Goal: Task Accomplishment & Management: Use online tool/utility

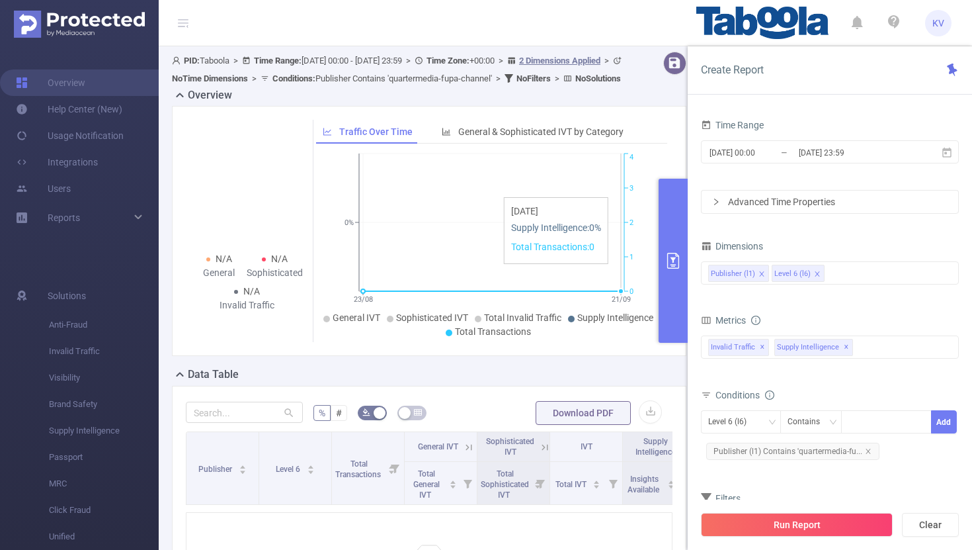
scroll to position [214, 0]
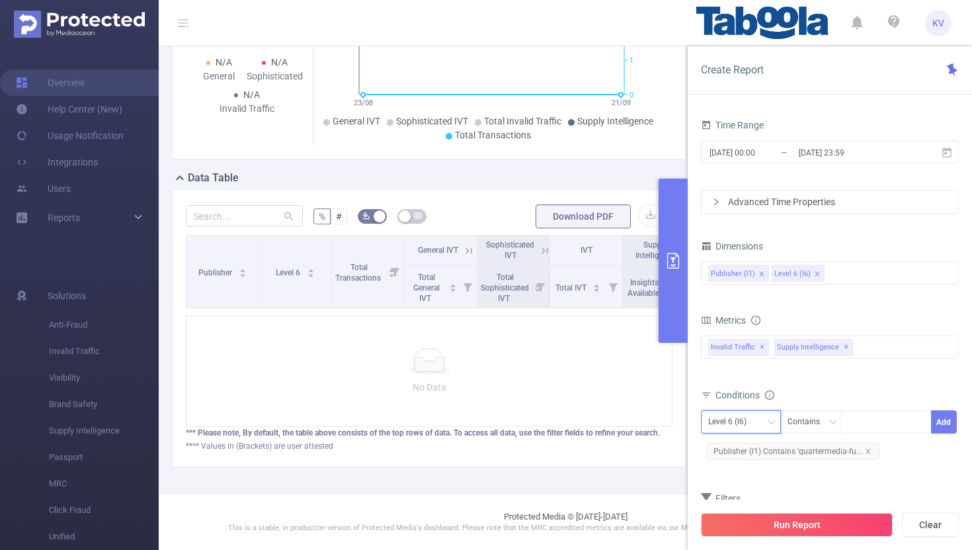
click at [771, 421] on icon "icon: down" at bounding box center [772, 422] width 8 height 8
click at [755, 448] on li "Publisher (l1)" at bounding box center [741, 449] width 80 height 21
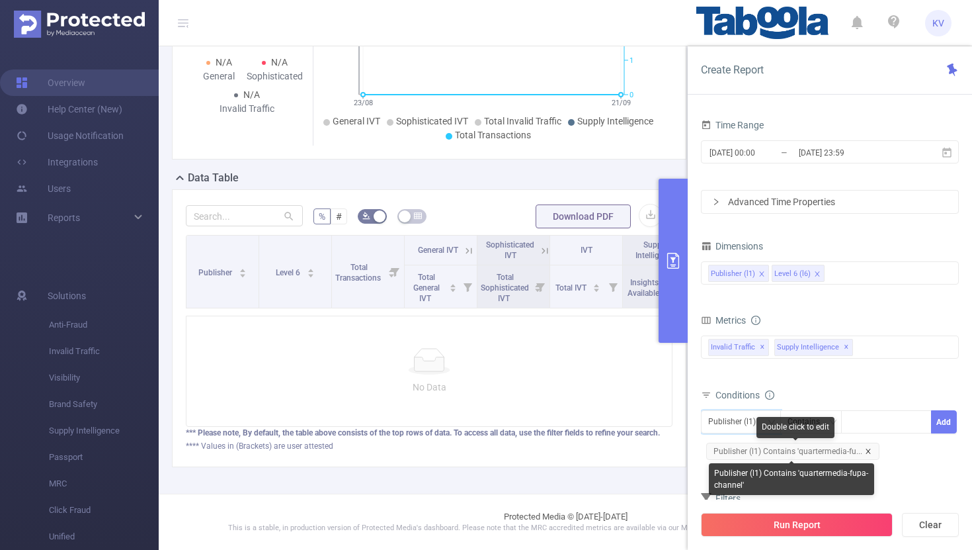
click at [866, 453] on icon "icon: close" at bounding box center [868, 451] width 7 height 7
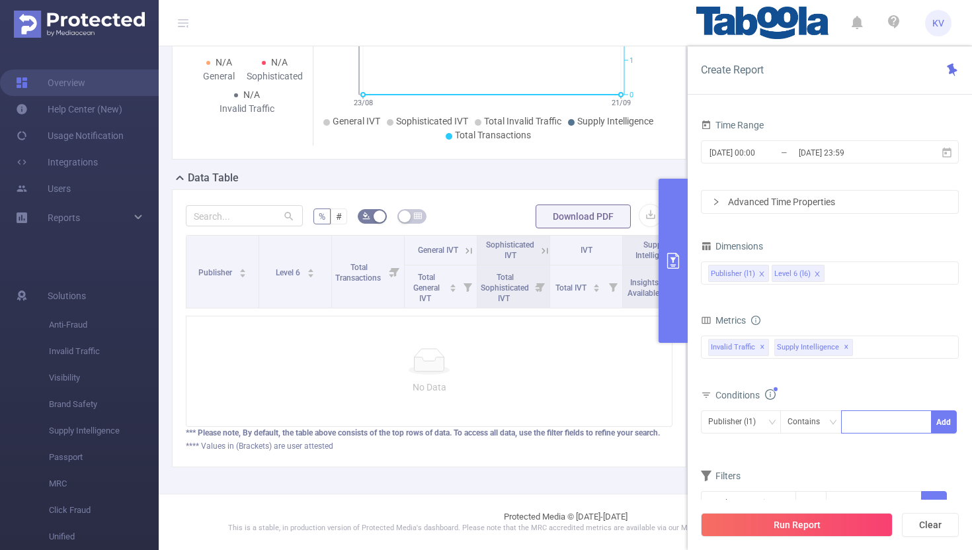
click at [872, 417] on div at bounding box center [887, 422] width 76 height 22
paste input "pushnami-financialassistance"
type input "pushnami-financialassistance"
click at [880, 452] on li "pushnami-financialassistance" at bounding box center [917, 449] width 152 height 21
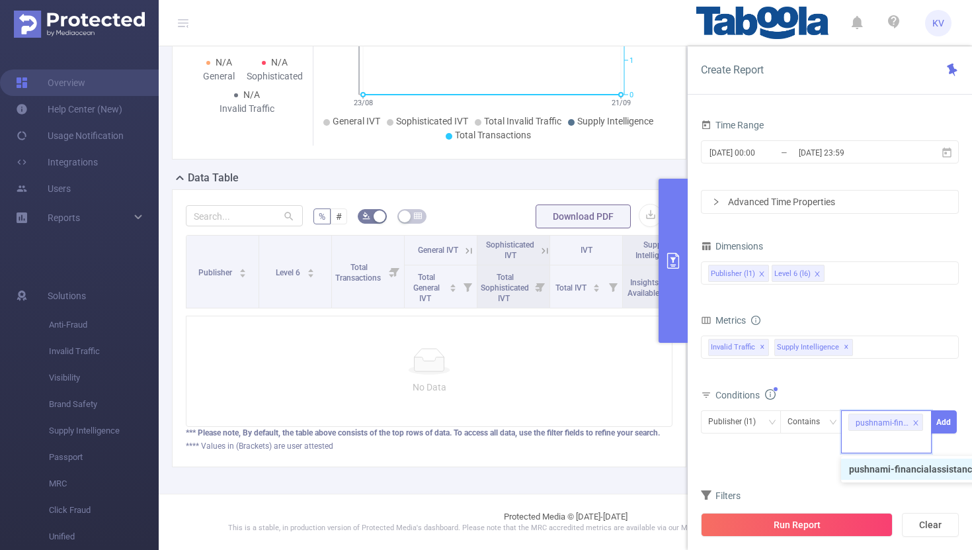
scroll to position [0, 0]
click at [953, 422] on button "Add" at bounding box center [944, 421] width 26 height 23
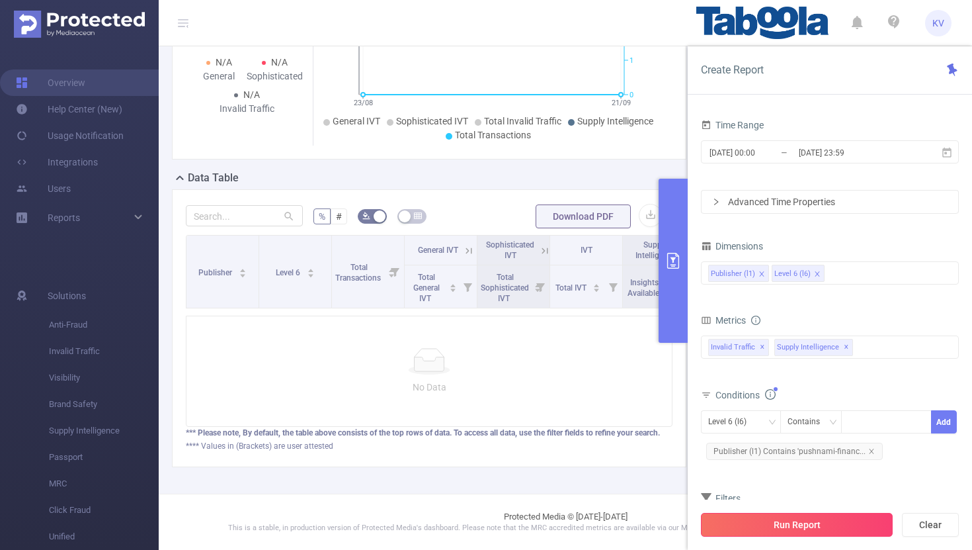
click at [802, 524] on button "Run Report" at bounding box center [797, 525] width 192 height 24
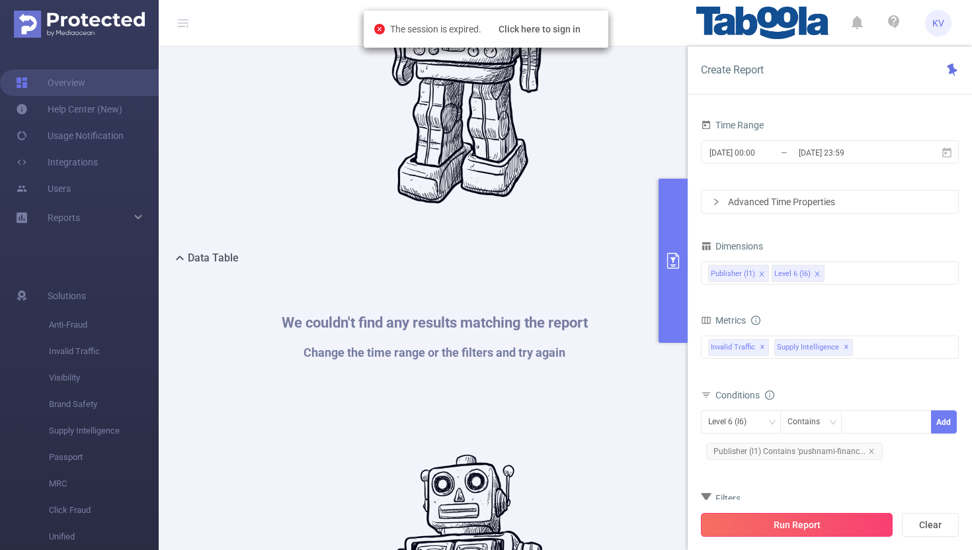
scroll to position [195, 0]
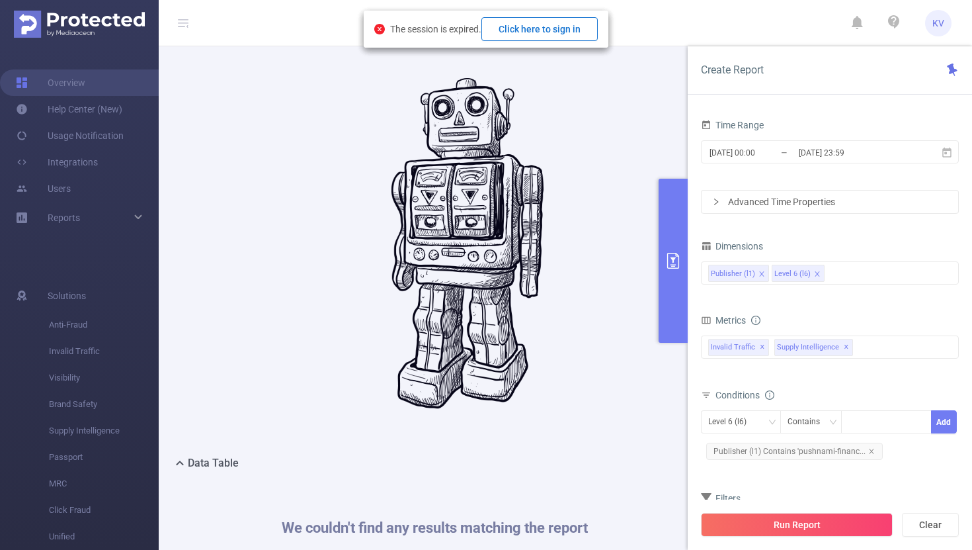
click at [568, 27] on button "Click here to sign in" at bounding box center [540, 29] width 116 height 24
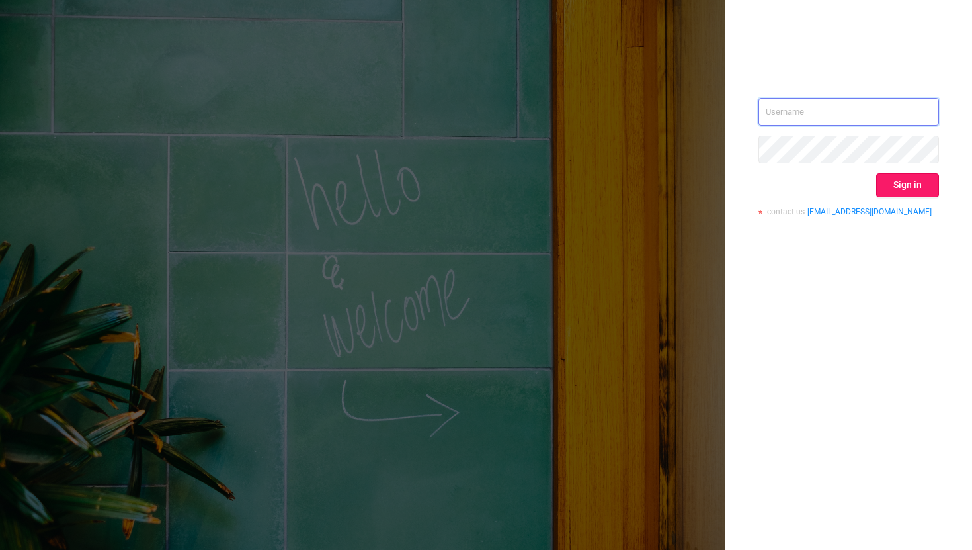
type input "[EMAIL_ADDRESS][DOMAIN_NAME]"
click at [903, 189] on button "Sign in" at bounding box center [907, 185] width 63 height 24
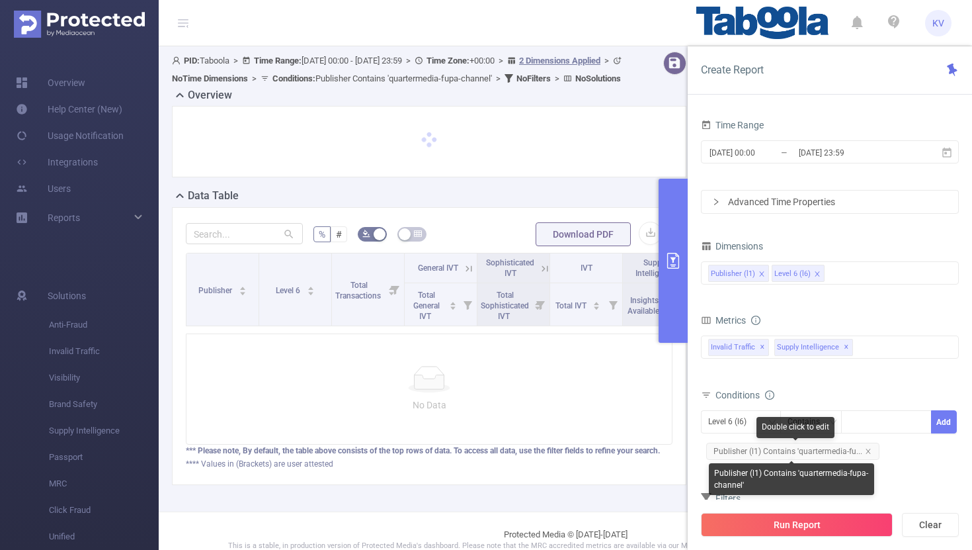
click at [871, 450] on span "Publisher (l1) Contains 'quartermedia-fu..." at bounding box center [792, 451] width 173 height 17
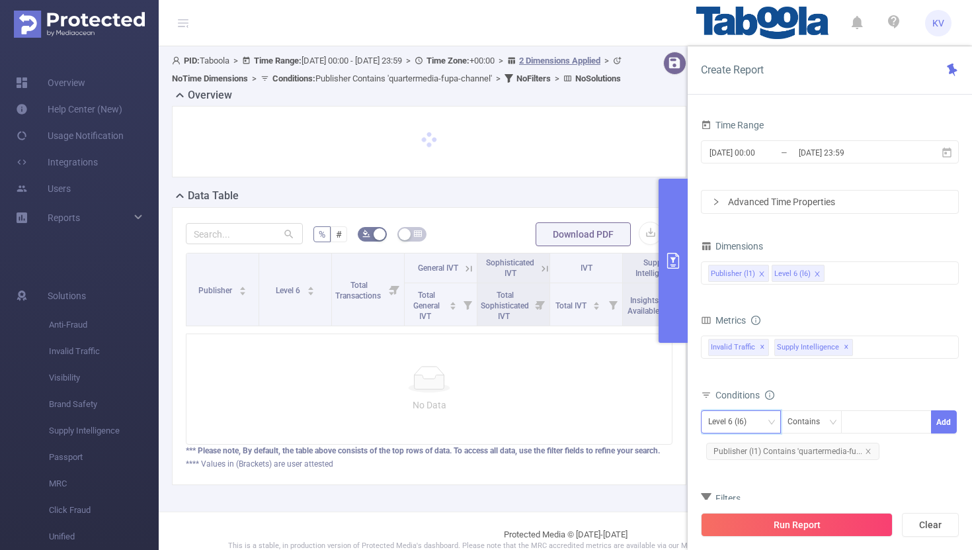
click at [773, 422] on icon "icon: down" at bounding box center [772, 422] width 8 height 8
click at [758, 450] on li "Publisher (l1)" at bounding box center [741, 449] width 80 height 21
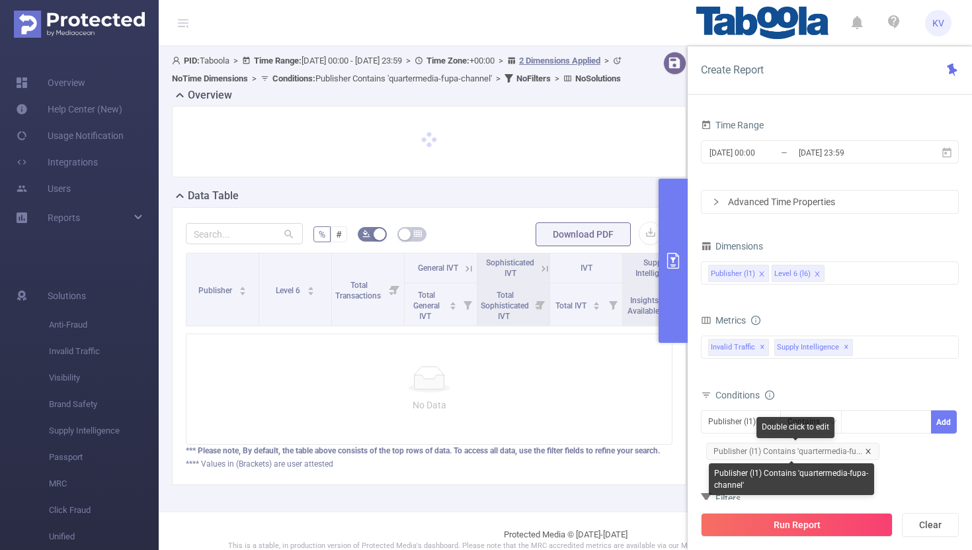
click at [867, 452] on icon "icon: close" at bounding box center [868, 451] width 7 height 7
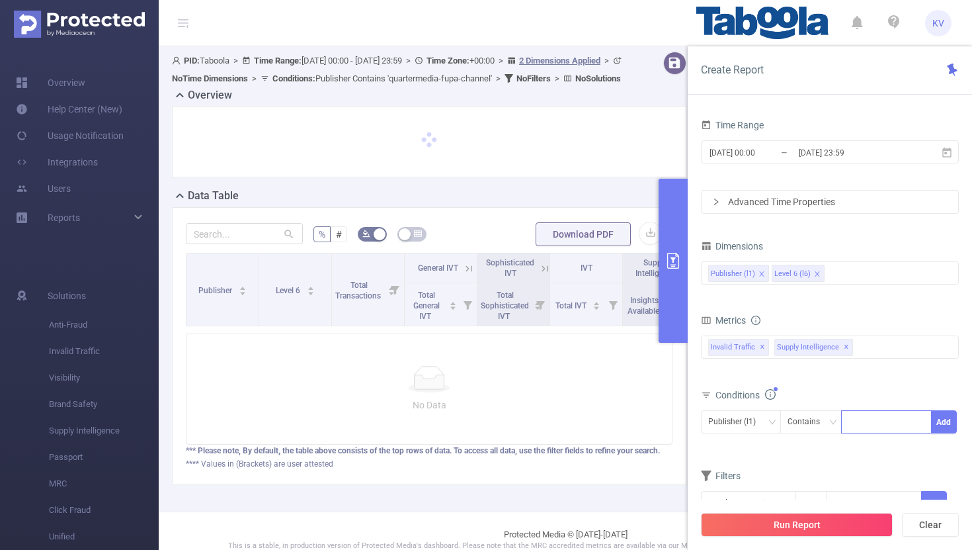
click at [859, 419] on div at bounding box center [887, 422] width 76 height 22
paste input "pushnami-financialassistance"
type input "pushnami-financialassistance"
click at [884, 453] on li "pushnami-financialassistance" at bounding box center [917, 449] width 152 height 21
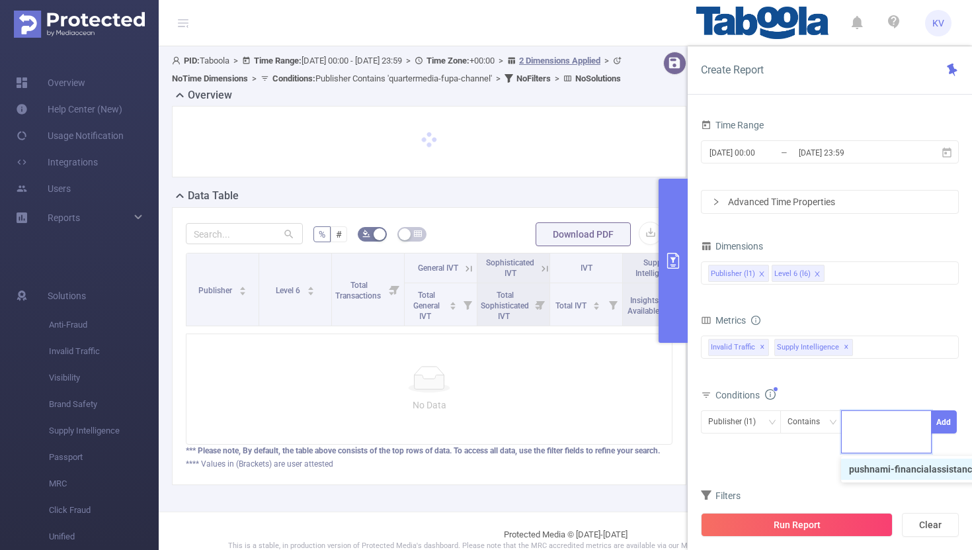
scroll to position [0, 0]
click at [950, 423] on button "Add" at bounding box center [944, 421] width 26 height 23
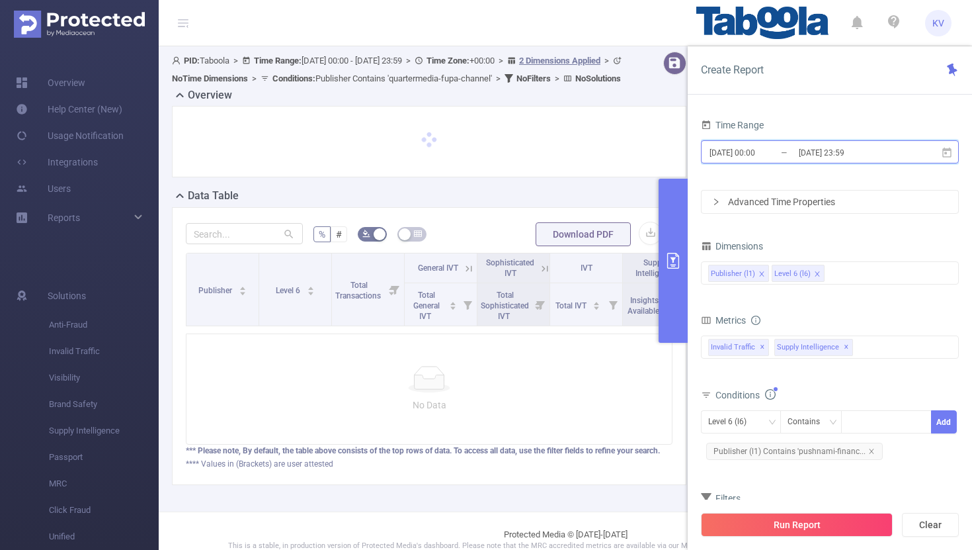
click at [950, 151] on icon at bounding box center [947, 153] width 12 height 12
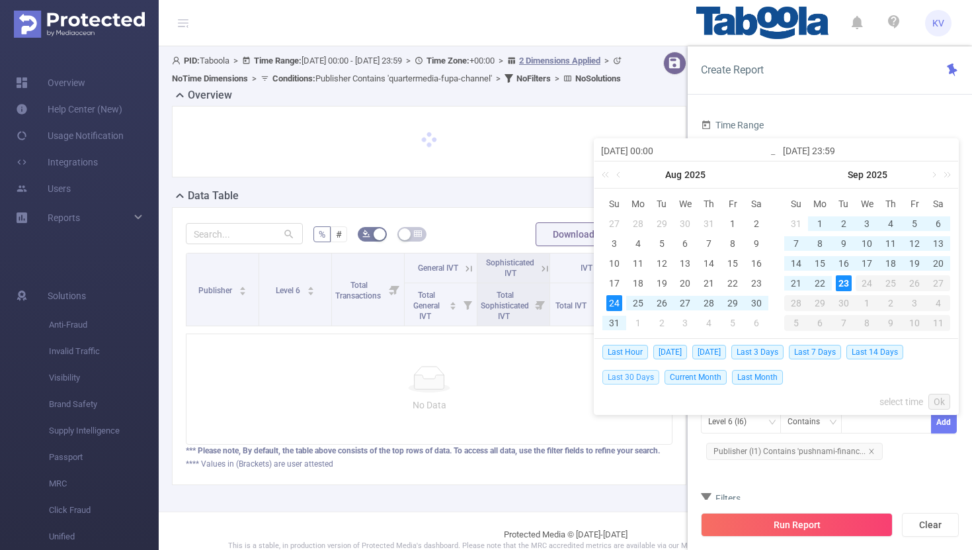
click at [640, 378] on span "Last 30 Days" at bounding box center [631, 377] width 57 height 15
type input "2025-08-24 00:00"
type input "2025-09-22 23:59"
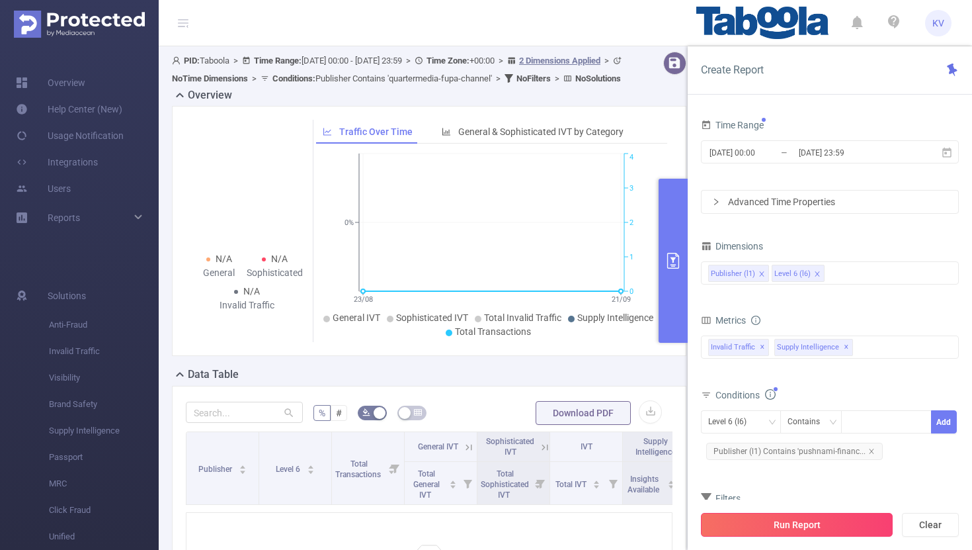
click at [802, 523] on button "Run Report" at bounding box center [797, 525] width 192 height 24
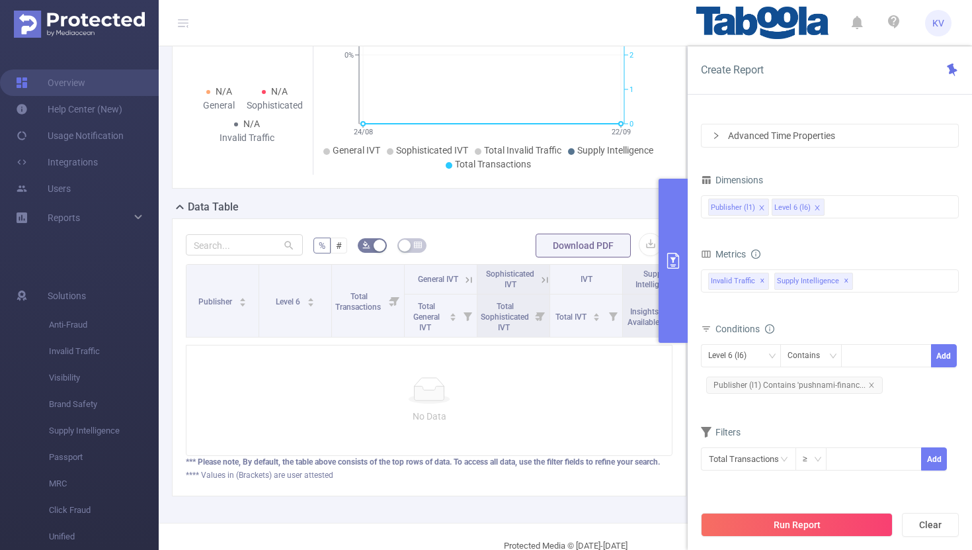
scroll to position [173, 0]
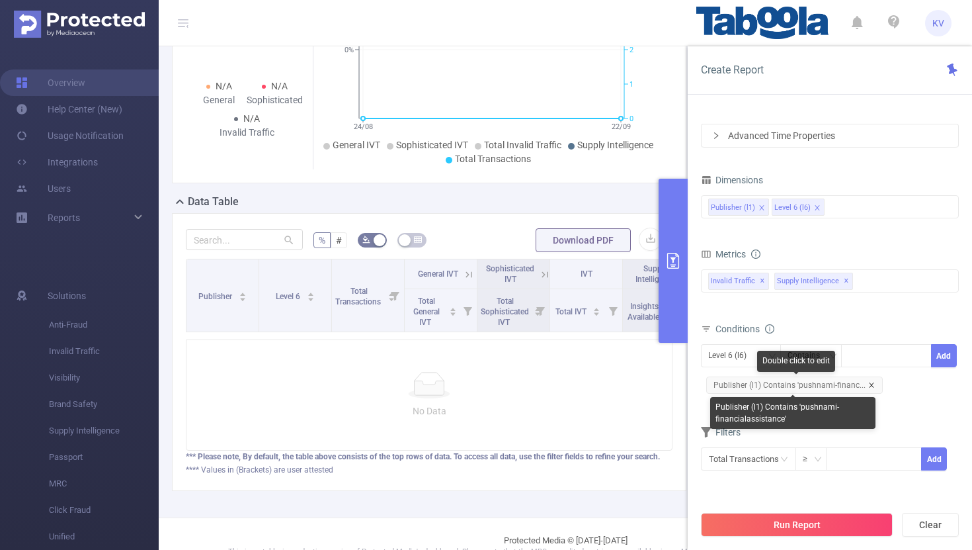
click at [869, 387] on icon "icon: close" at bounding box center [872, 385] width 7 height 7
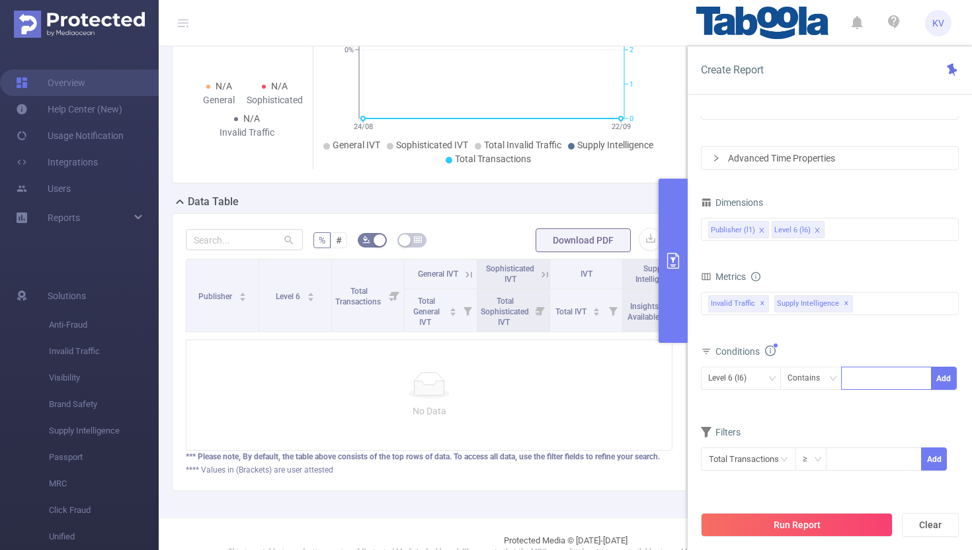
click at [869, 379] on div at bounding box center [887, 378] width 76 height 22
click at [763, 373] on div "Level 6 (l6)" at bounding box center [740, 378] width 65 height 22
click at [741, 402] on li "Publisher (l1)" at bounding box center [741, 405] width 80 height 21
click at [857, 382] on div at bounding box center [887, 378] width 76 height 22
paste input "zum-deepdivead"
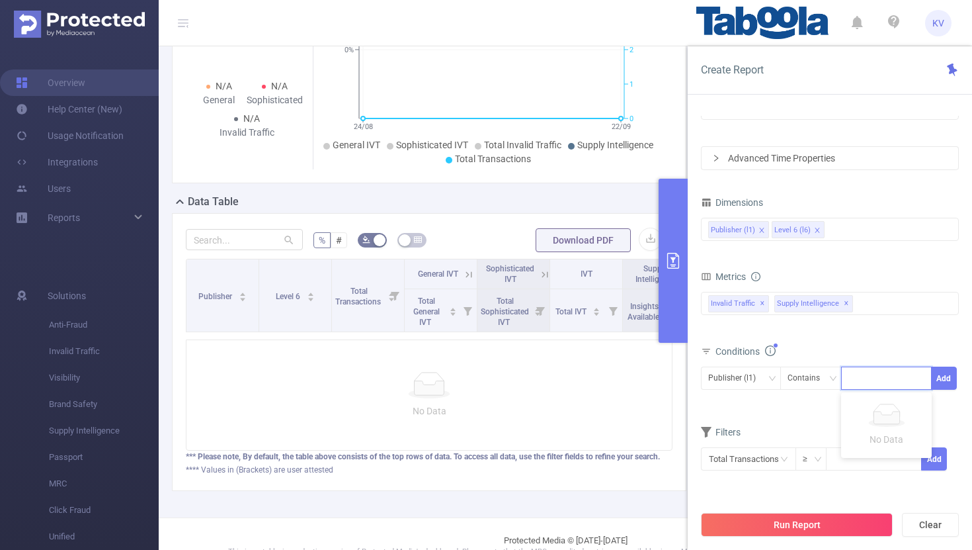
type input "zum-deepdivead"
click at [885, 402] on li "zum-deepdivead" at bounding box center [889, 405] width 97 height 21
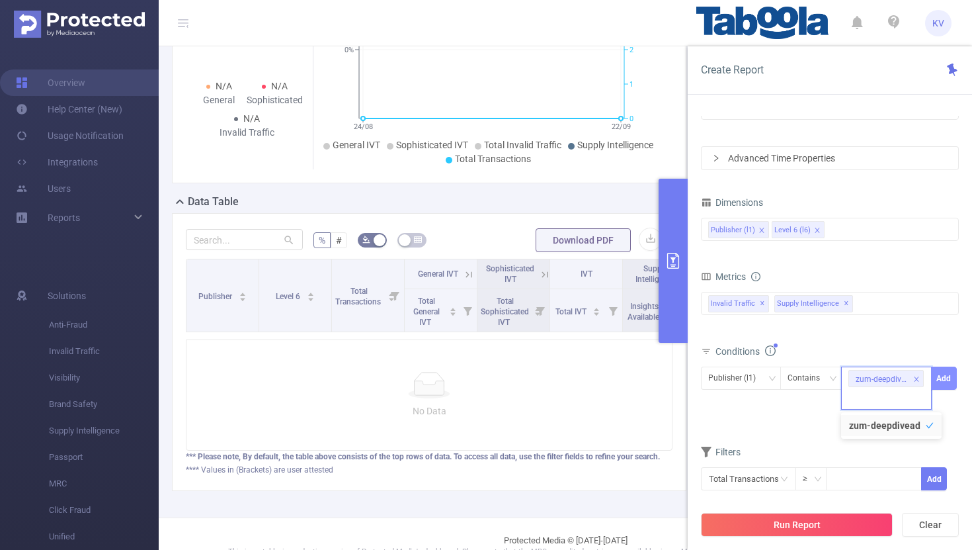
click at [947, 384] on button "Add" at bounding box center [944, 377] width 26 height 23
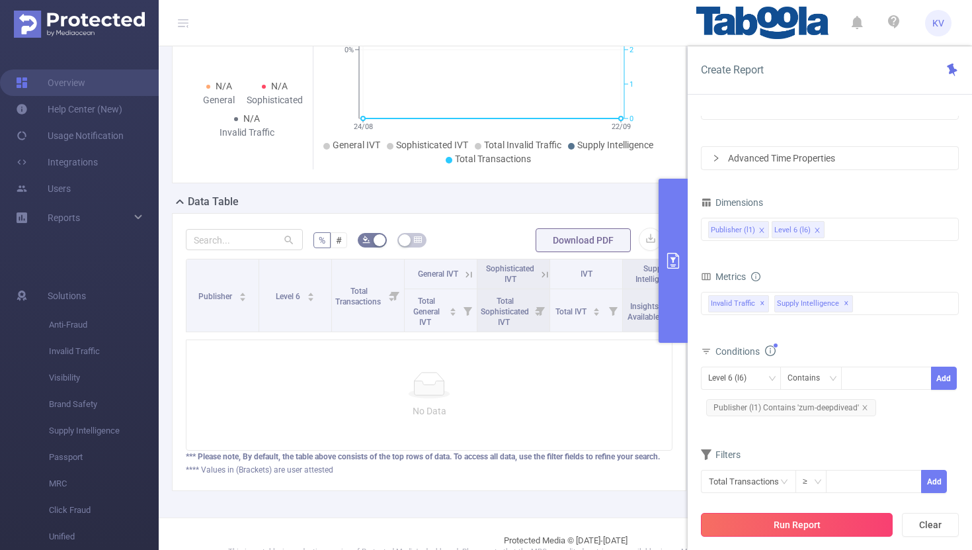
click at [810, 527] on button "Run Report" at bounding box center [797, 525] width 192 height 24
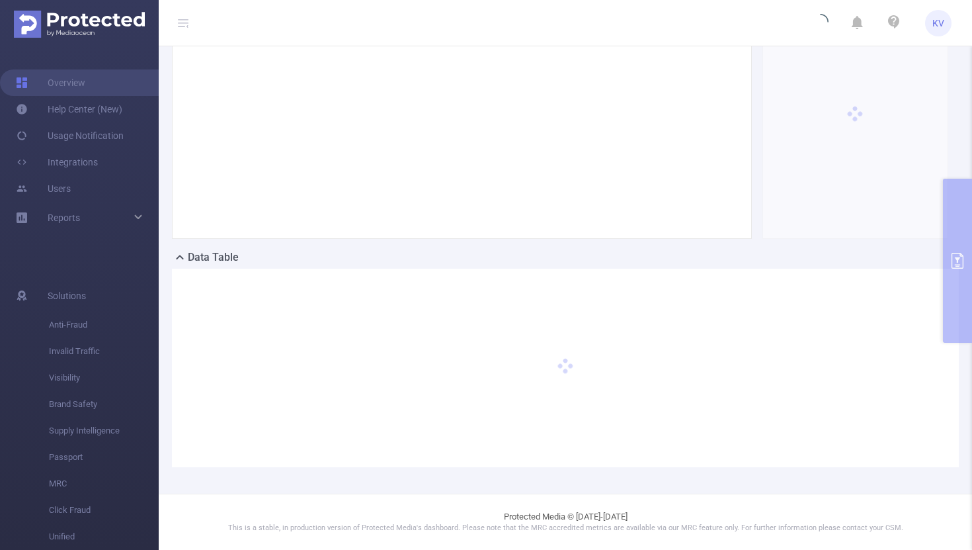
scroll to position [116, 0]
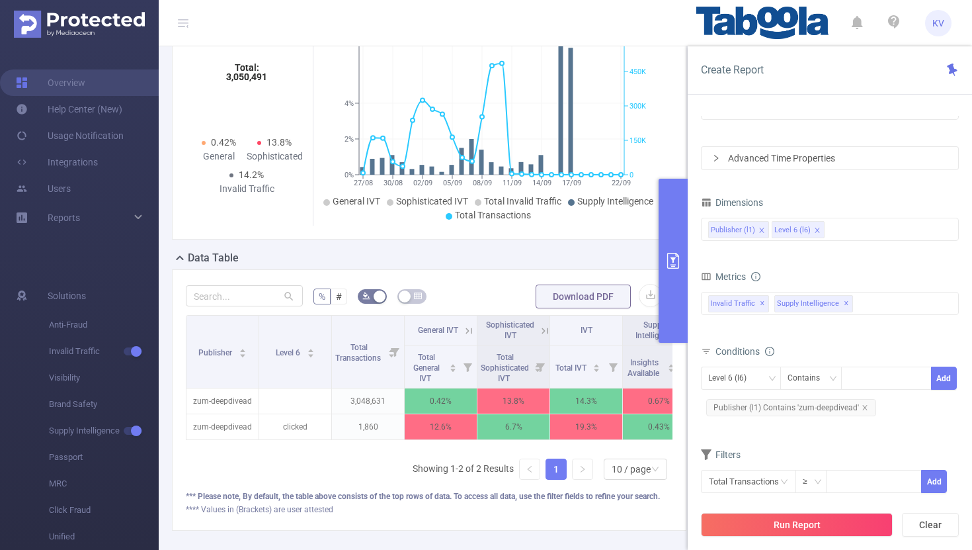
scroll to position [19, 0]
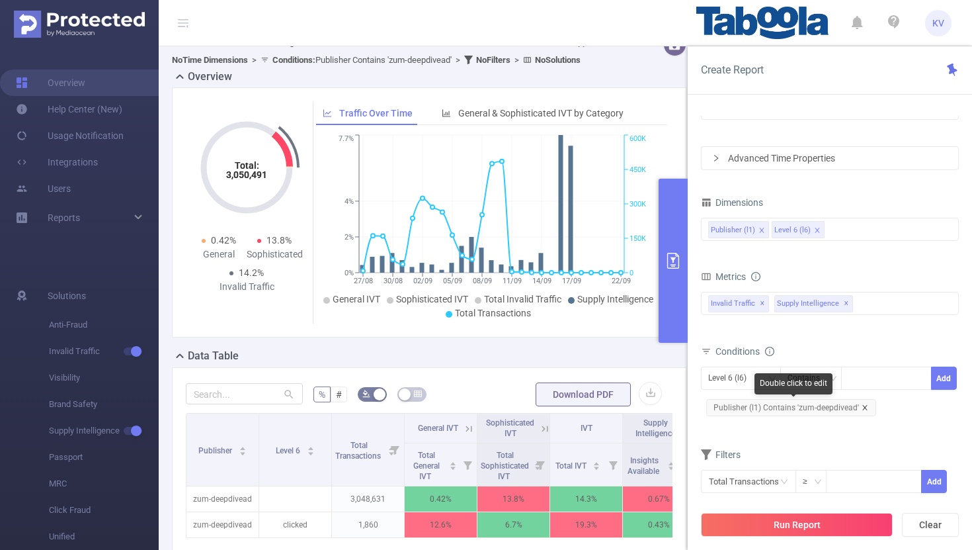
click at [865, 407] on icon "icon: close" at bounding box center [865, 407] width 7 height 7
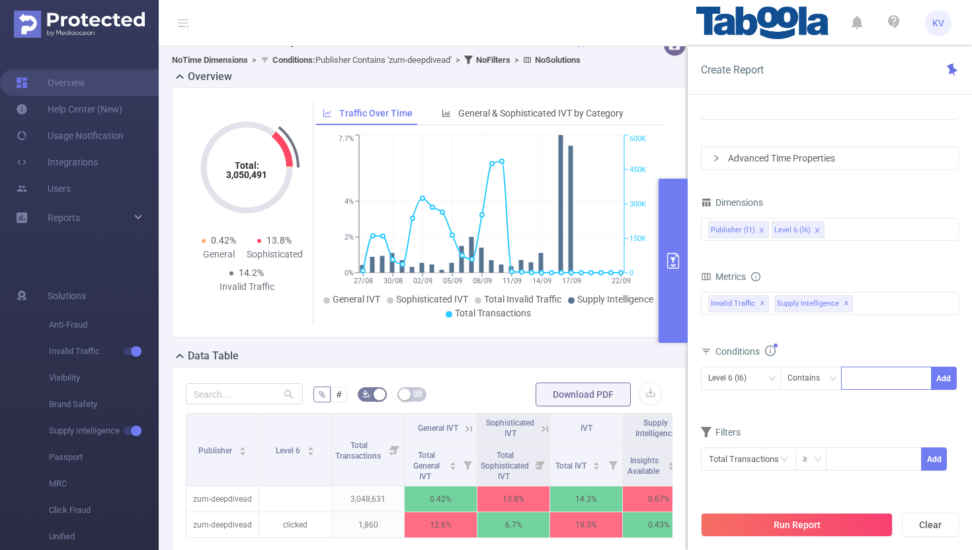
click at [870, 381] on div at bounding box center [887, 378] width 76 height 22
paste input "pushnami-financialassistance"
type input "pushnami-financialassistance"
click at [888, 407] on li "pushnami-financialassistance" at bounding box center [917, 405] width 152 height 21
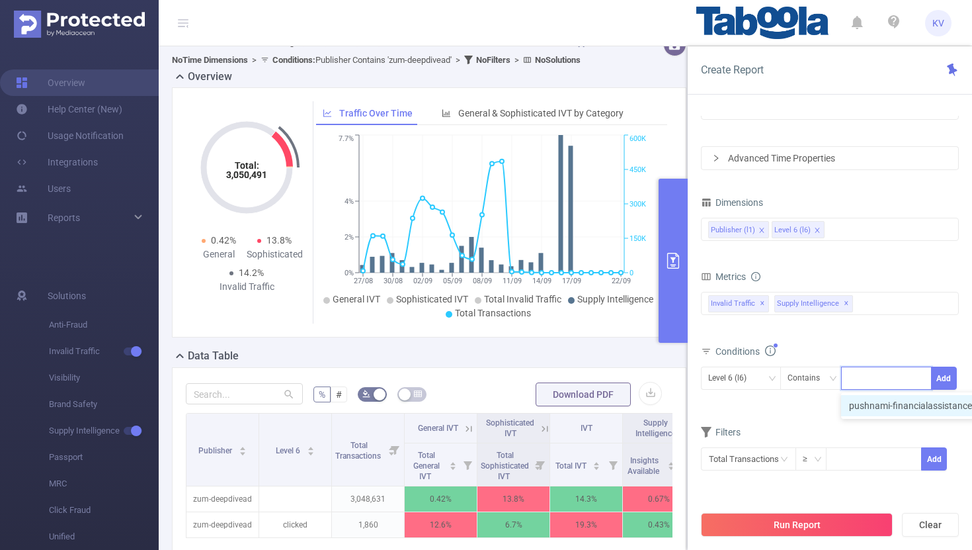
scroll to position [0, 0]
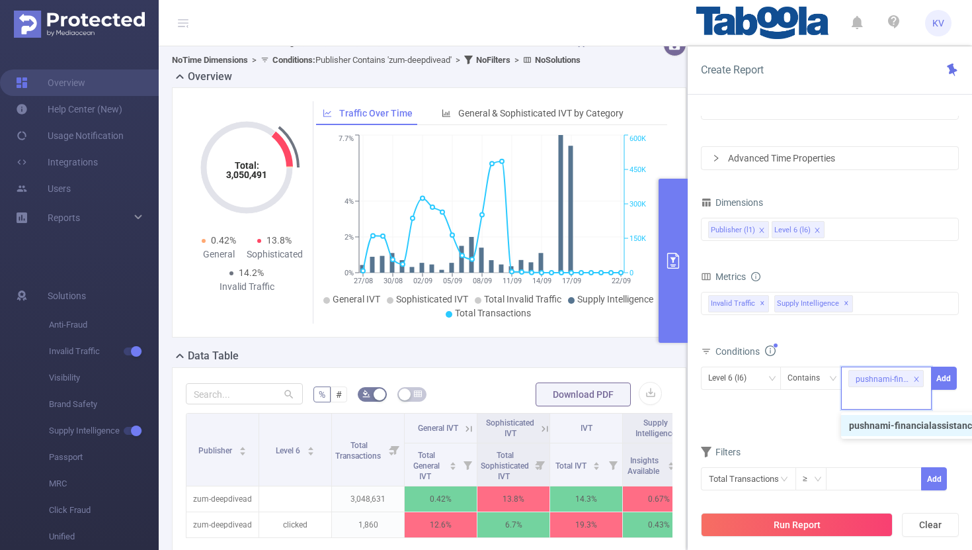
click at [888, 427] on li "pushnami-financialassistance" at bounding box center [919, 425] width 157 height 21
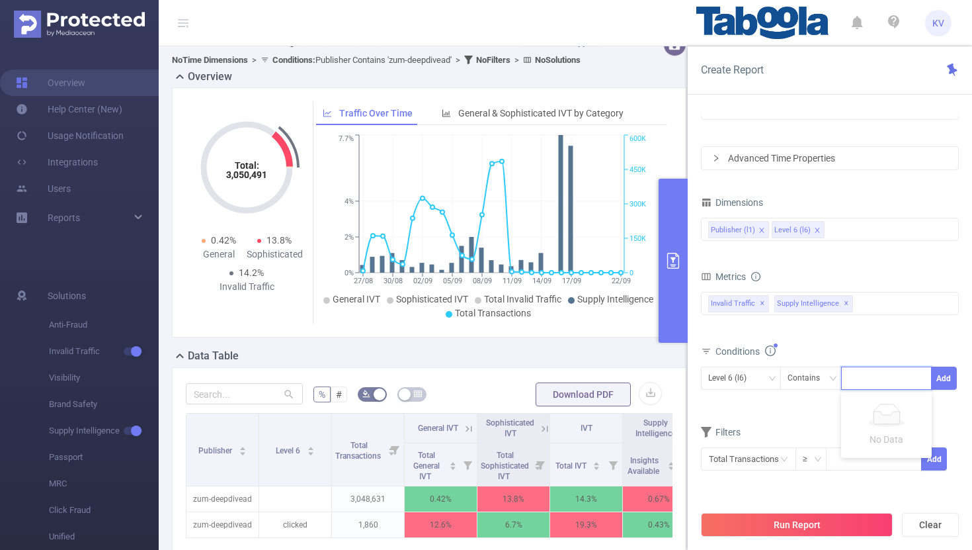
click at [898, 378] on div at bounding box center [887, 378] width 76 height 22
paste input "pushnami-financialassistance"
type input "pushnami-financialassistance"
click at [929, 407] on li "pushnami-financialassistance" at bounding box center [917, 405] width 152 height 21
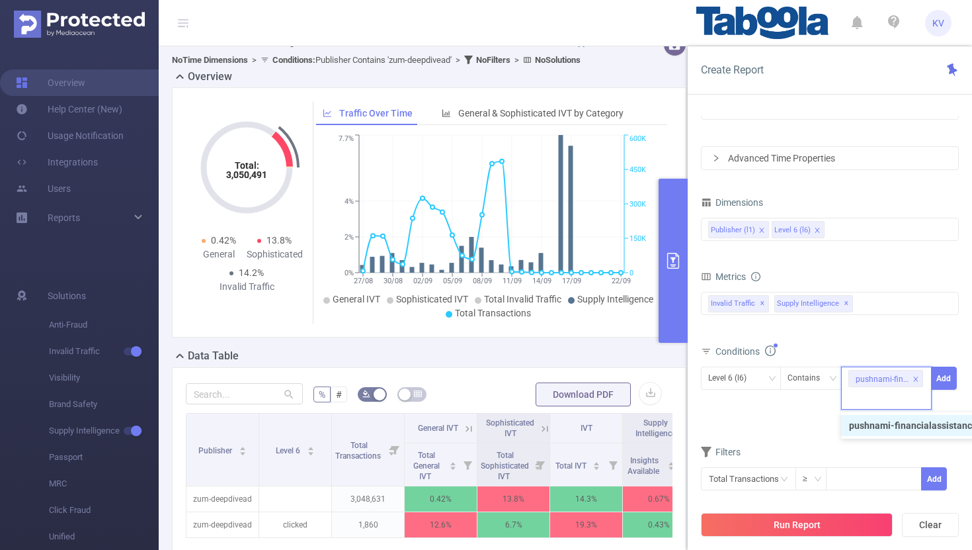
scroll to position [0, 0]
click at [947, 382] on button "Add" at bounding box center [944, 377] width 26 height 23
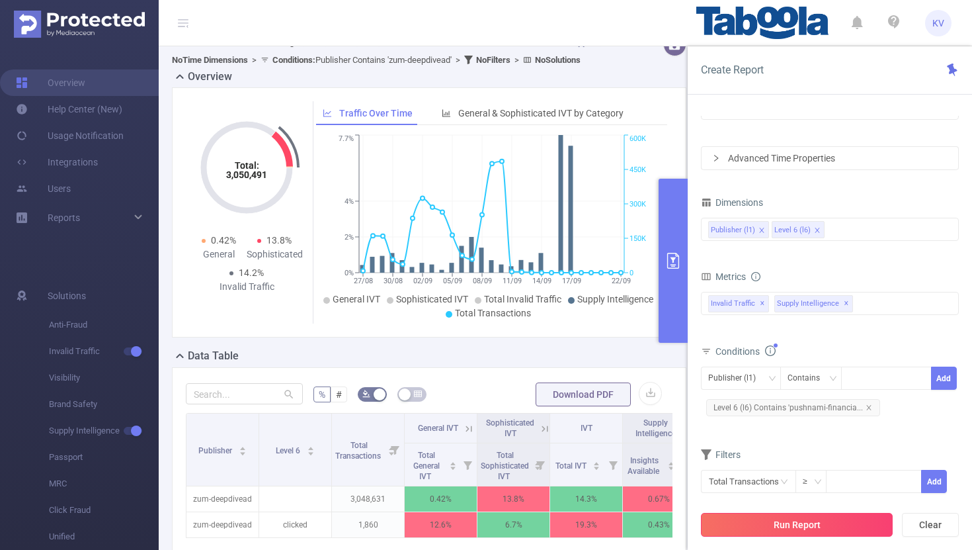
click at [779, 528] on button "Run Report" at bounding box center [797, 525] width 192 height 24
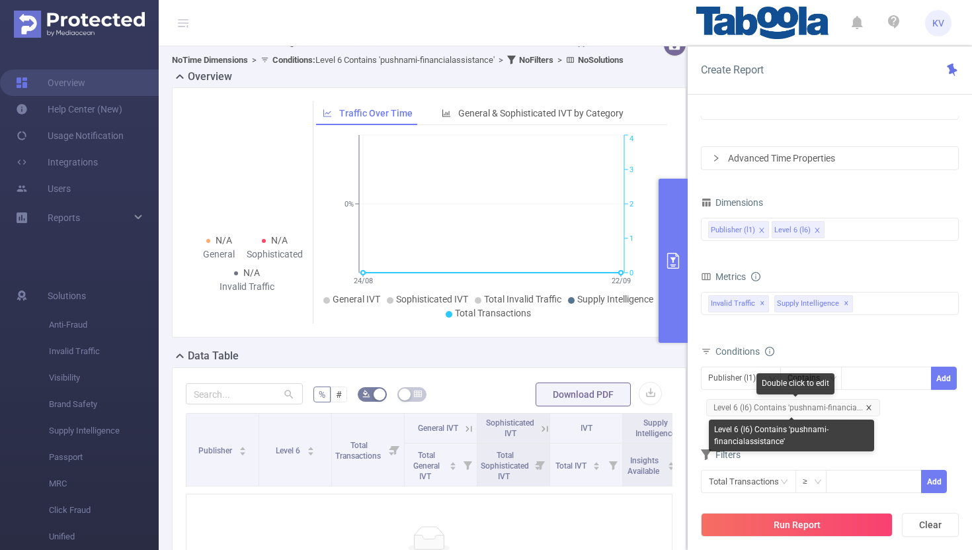
click at [867, 409] on icon "icon: close" at bounding box center [869, 407] width 7 height 7
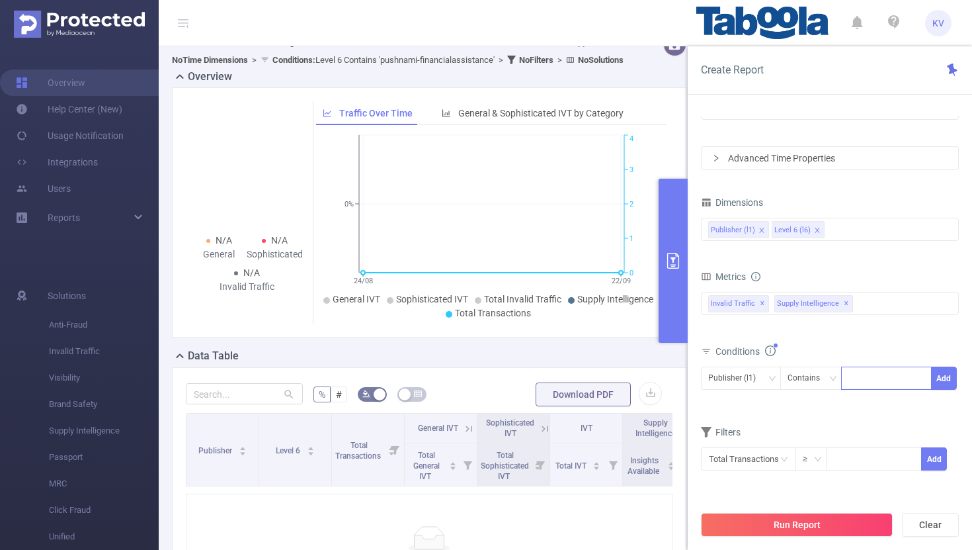
click at [861, 382] on div at bounding box center [887, 378] width 76 height 22
paste input "keren-cardgamesz"
type input "keren-cardgamesz"
click at [885, 405] on li "keren-cardgamesz" at bounding box center [893, 405] width 105 height 21
click at [945, 384] on button "Add" at bounding box center [944, 377] width 26 height 23
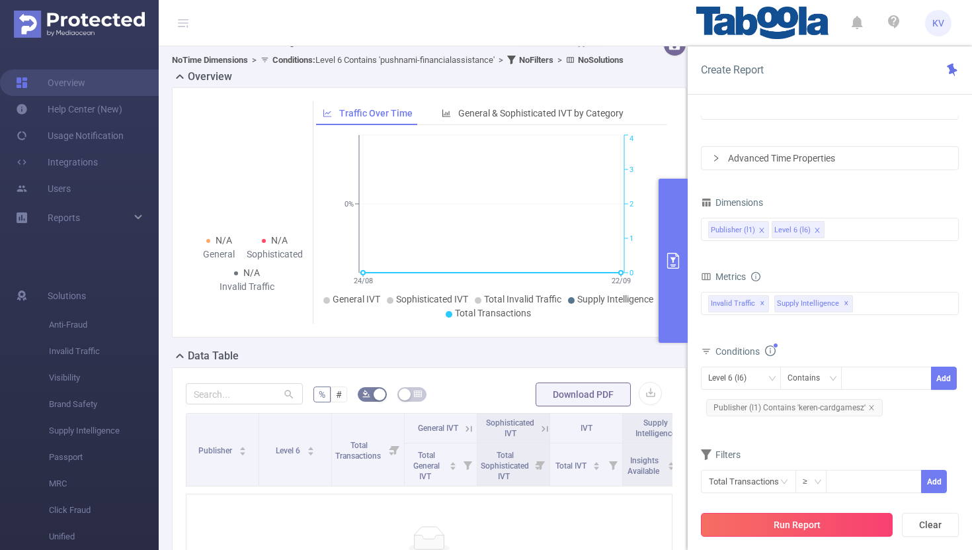
click at [812, 521] on button "Run Report" at bounding box center [797, 525] width 192 height 24
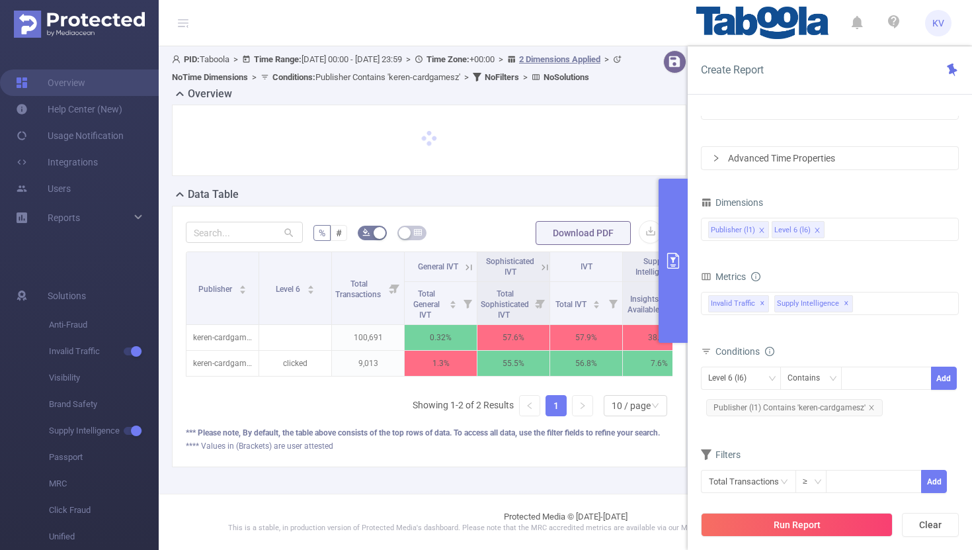
click at [618, 150] on div at bounding box center [429, 140] width 487 height 44
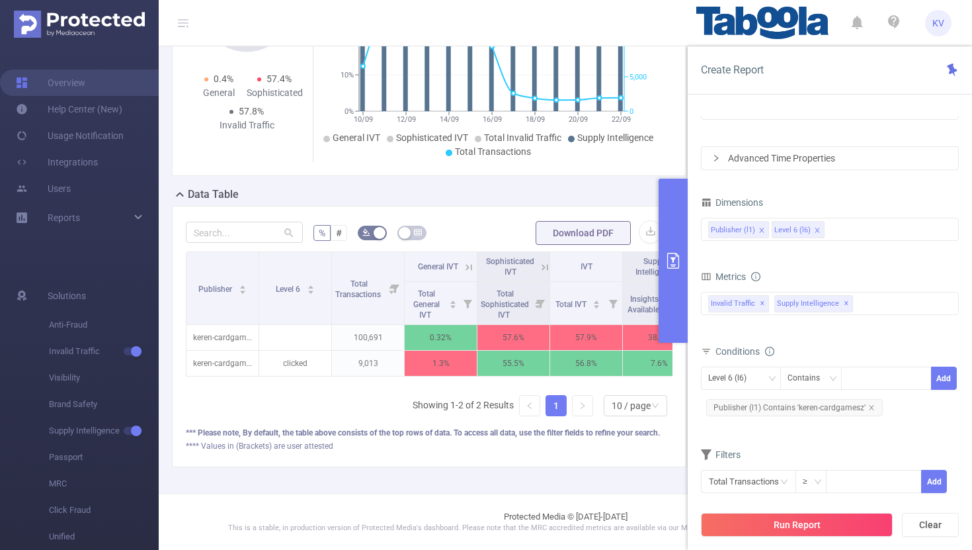
scroll to position [159, 0]
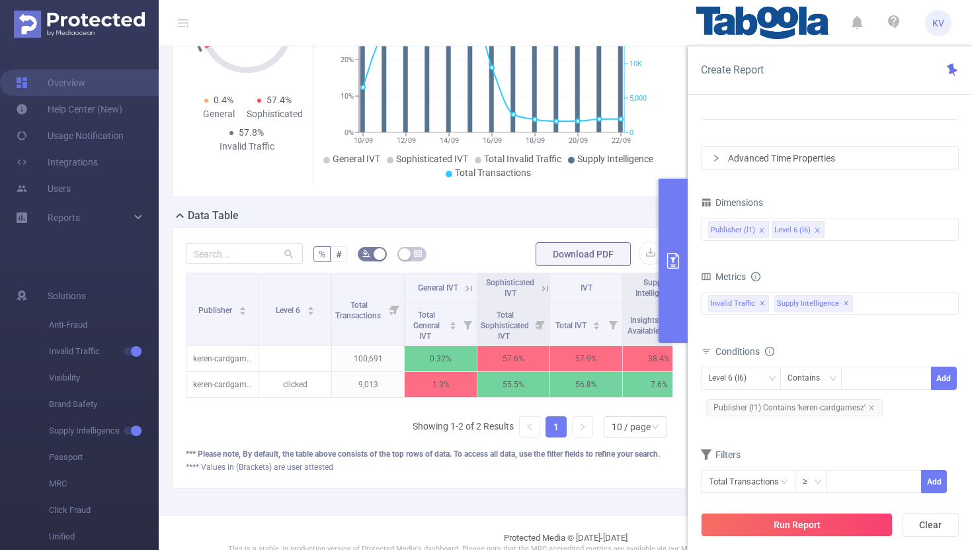
click at [677, 151] on div "Total: 109,704 Total: 109,704 0.4% General 57.4% Sophisticated 57.8% Invalid Tr…" at bounding box center [429, 72] width 515 height 250
click at [951, 74] on icon at bounding box center [952, 70] width 13 height 13
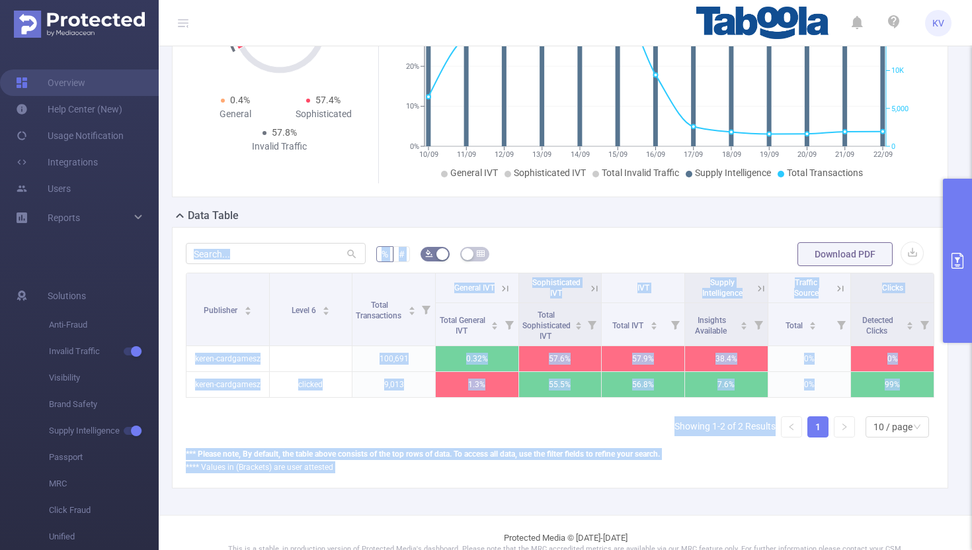
drag, startPoint x: 960, startPoint y: 234, endPoint x: 625, endPoint y: 232, distance: 334.7
click at [625, 232] on section "PID: Taboola > Time Range: 2025-08-24 00:00 - 2025-09-22 23:59 > Time Zone: +00…" at bounding box center [566, 201] width 814 height 627
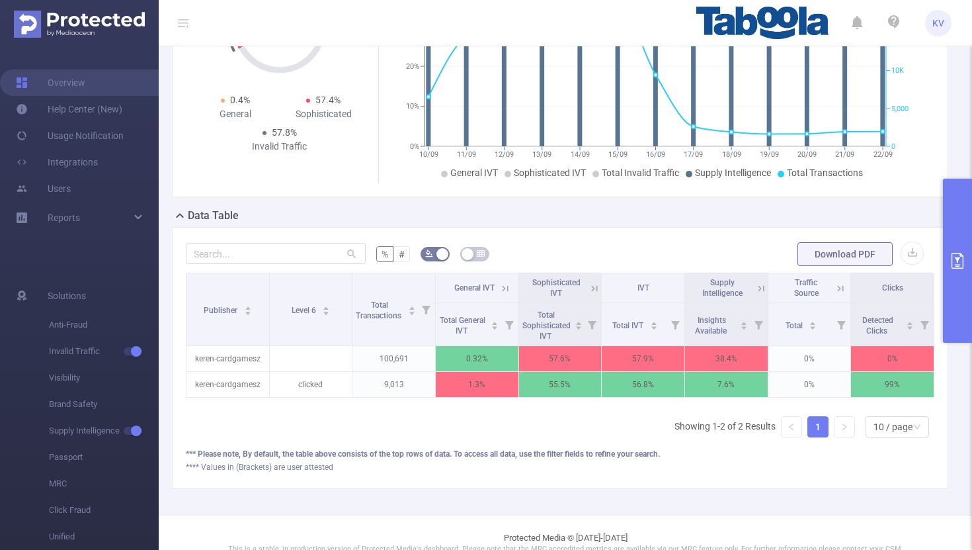
click at [621, 226] on div "Data Table" at bounding box center [565, 217] width 787 height 19
click at [589, 288] on icon at bounding box center [595, 288] width 12 height 12
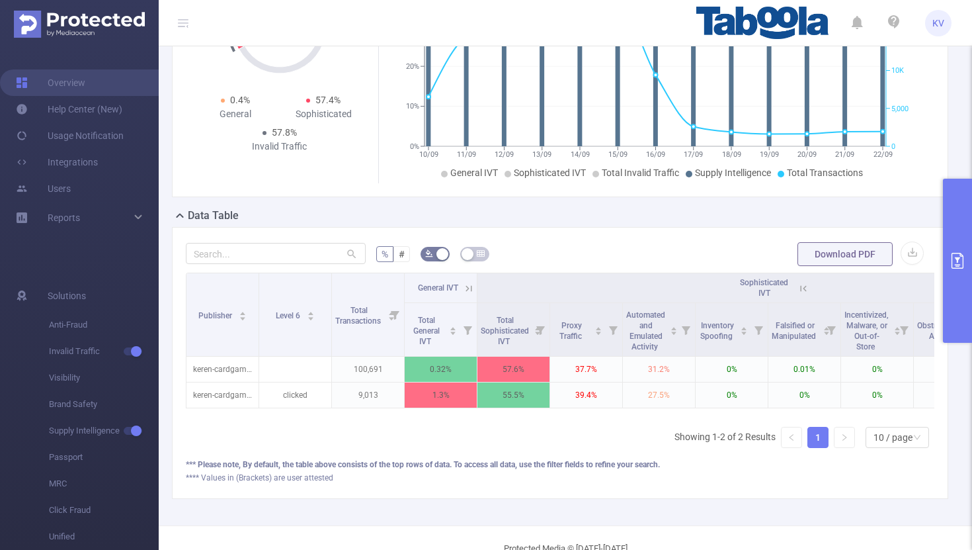
click at [473, 290] on icon at bounding box center [469, 288] width 12 height 12
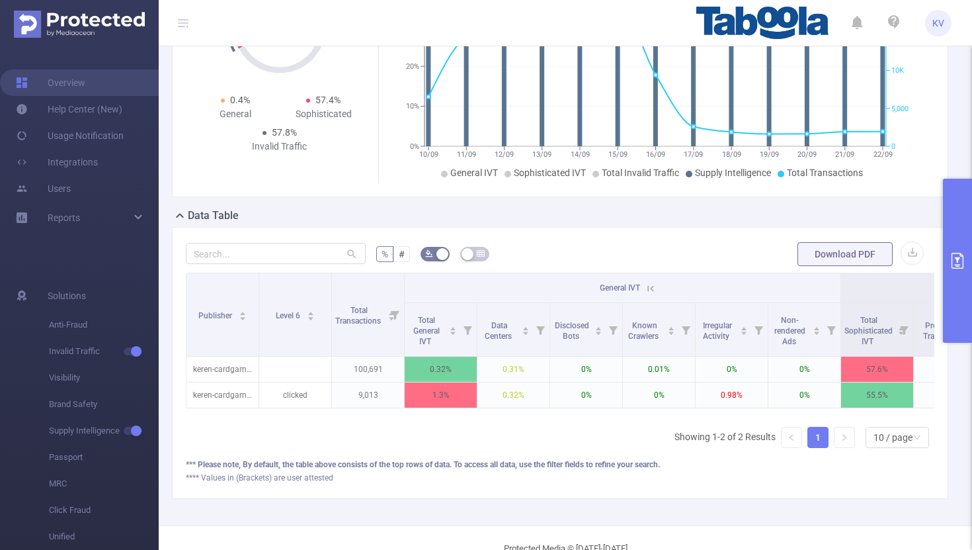
click at [655, 284] on icon at bounding box center [651, 288] width 12 height 12
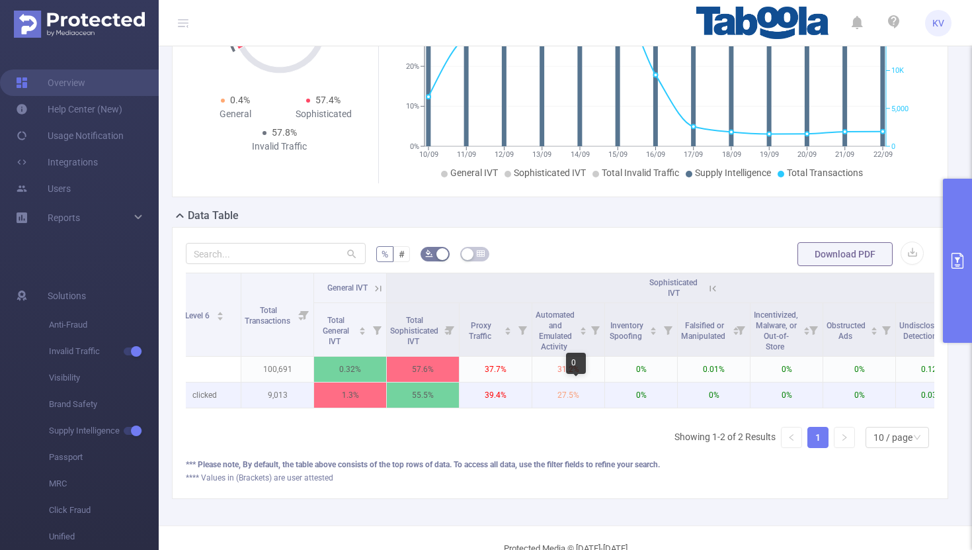
scroll to position [0, 67]
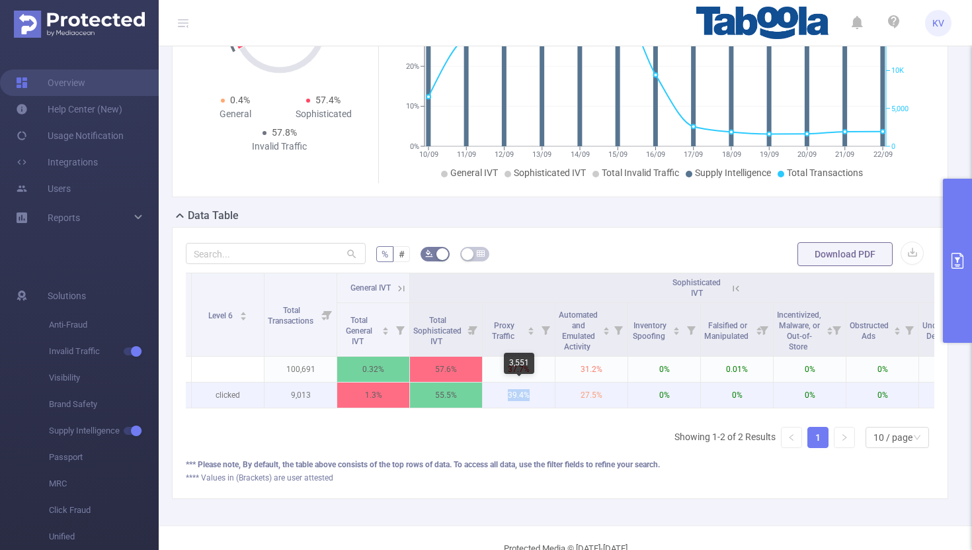
drag, startPoint x: 535, startPoint y: 394, endPoint x: 493, endPoint y: 390, distance: 41.9
click at [493, 390] on p "39.4%" at bounding box center [519, 394] width 72 height 25
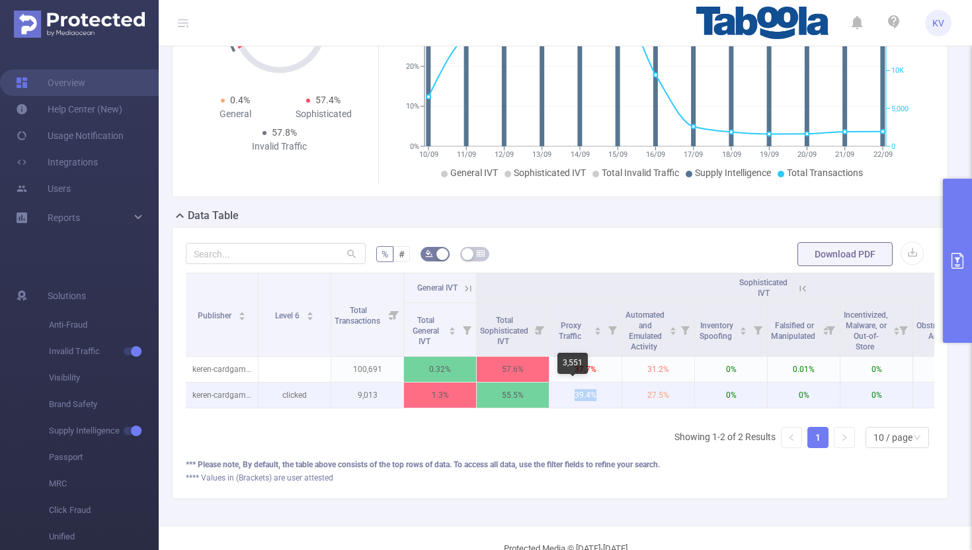
scroll to position [0, 0]
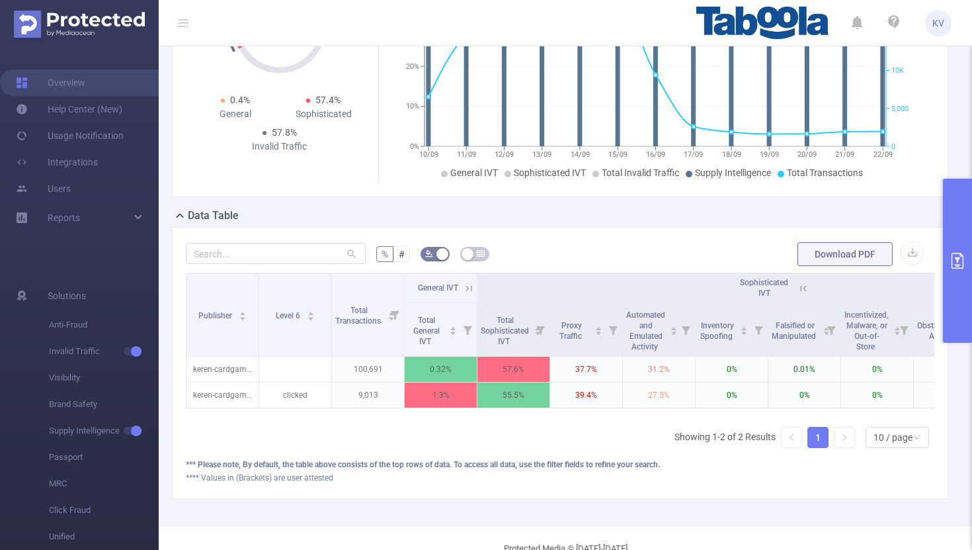
click at [278, 425] on div "Publisher Level 6 Total Transactions General IVT Sophisticated IVT IVT Supply I…" at bounding box center [560, 366] width 749 height 186
